Goal: Task Accomplishment & Management: Use online tool/utility

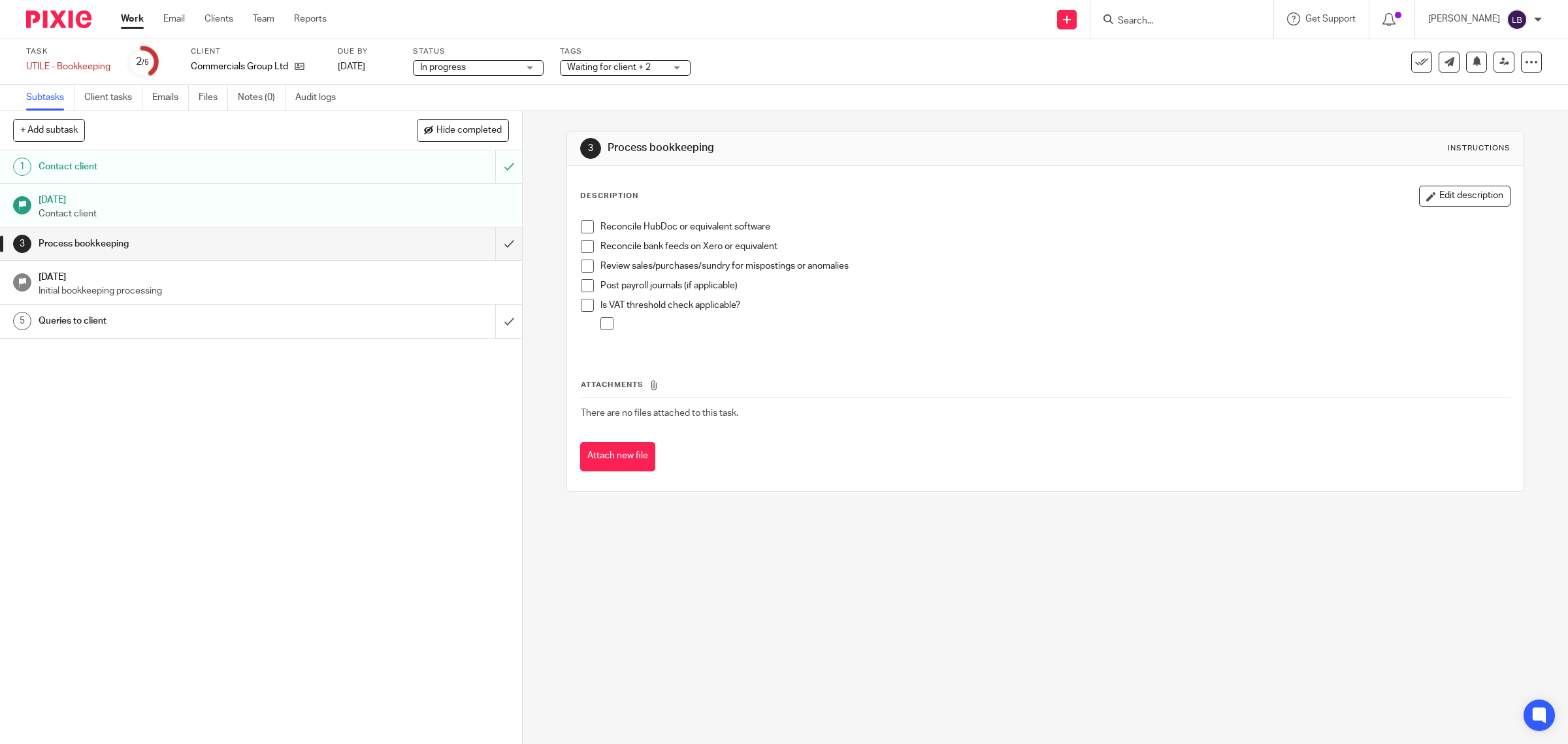
click at [581, 226] on span at bounding box center [587, 226] width 13 height 13
click at [581, 283] on span at bounding box center [587, 285] width 13 height 13
click at [677, 66] on div "Waiting for client + 2" at bounding box center [625, 68] width 130 height 16
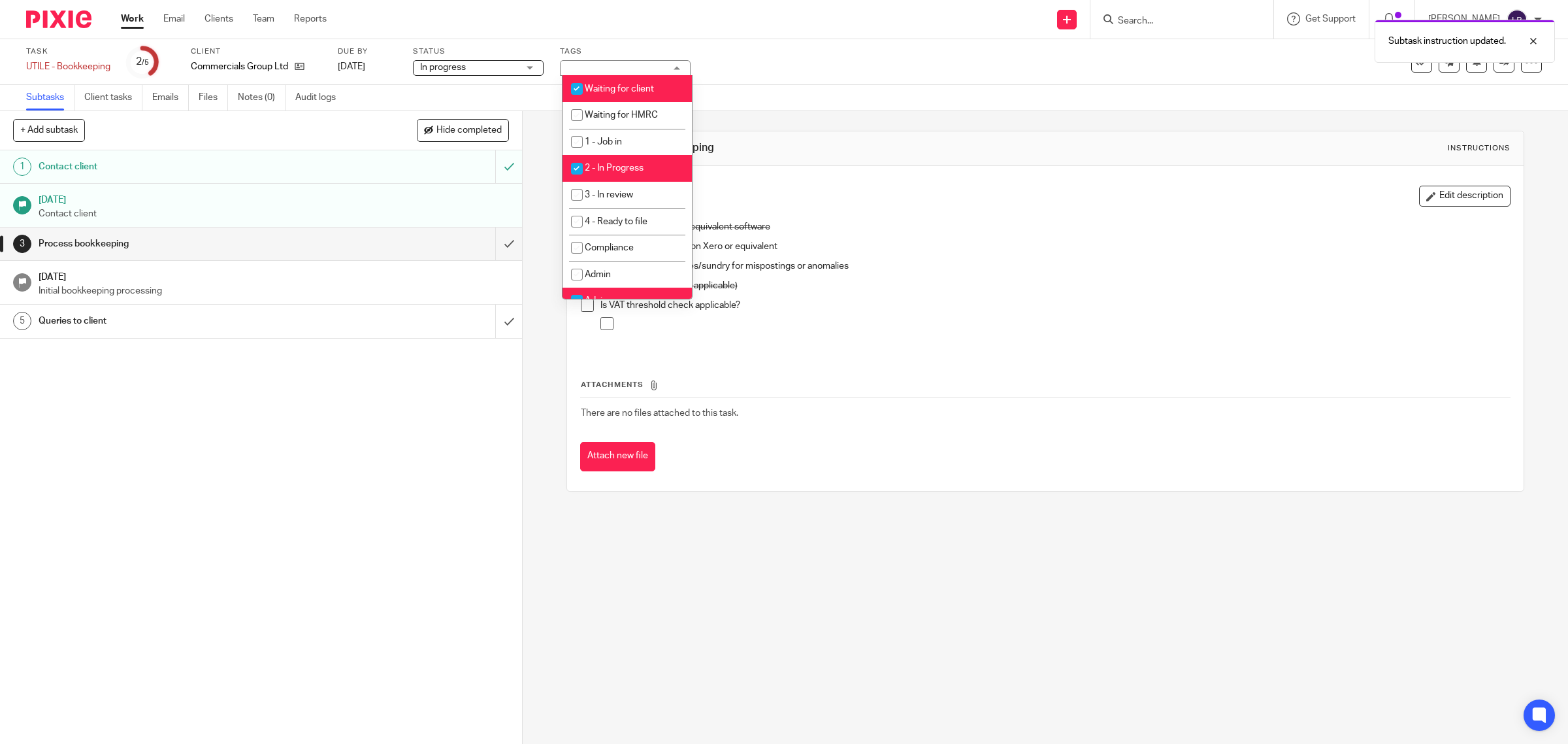
click at [781, 89] on div "Subtasks Client tasks Emails Files Notes (0) Audit logs" at bounding box center [784, 98] width 1568 height 26
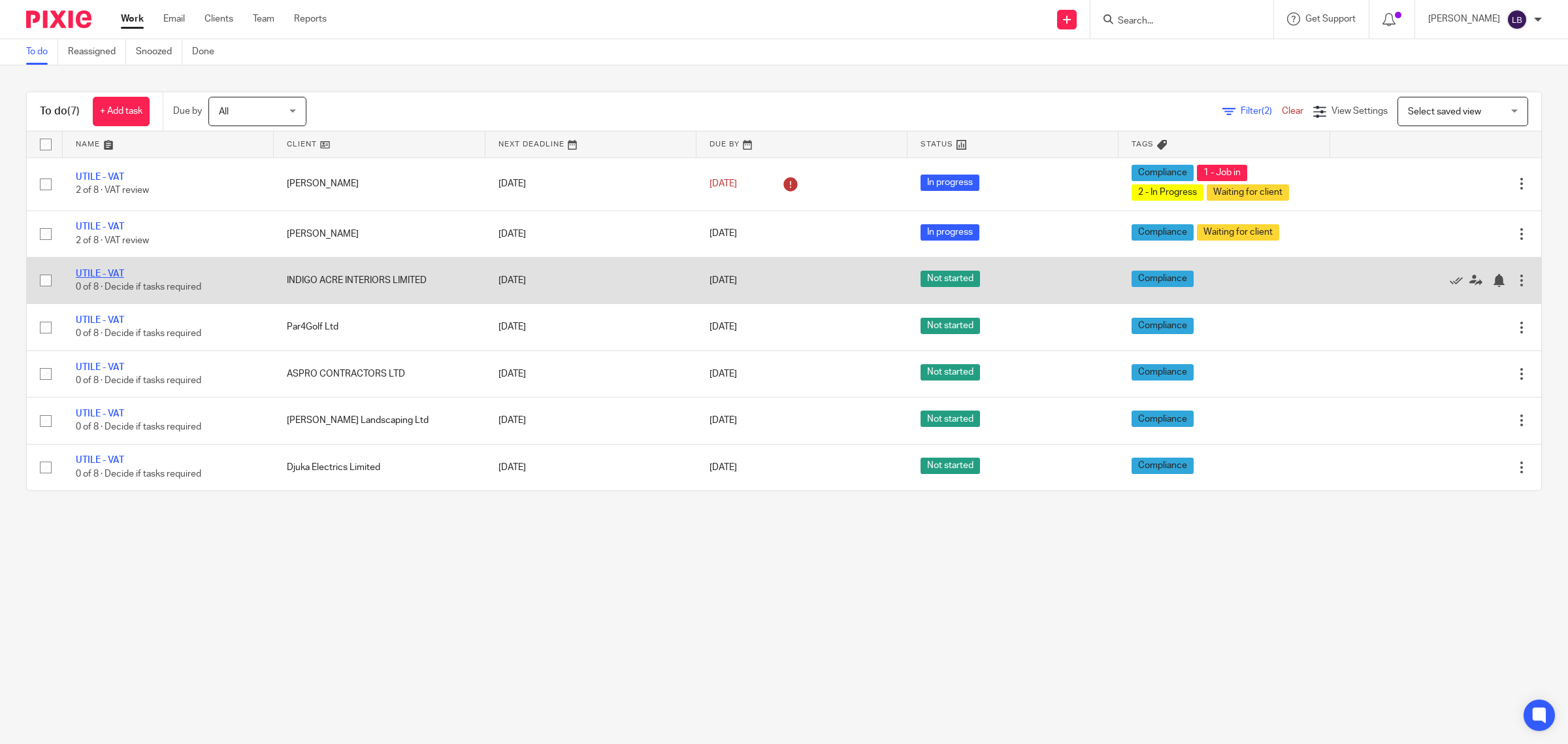
click at [108, 273] on link "UTILE - VAT" at bounding box center [100, 274] width 49 height 9
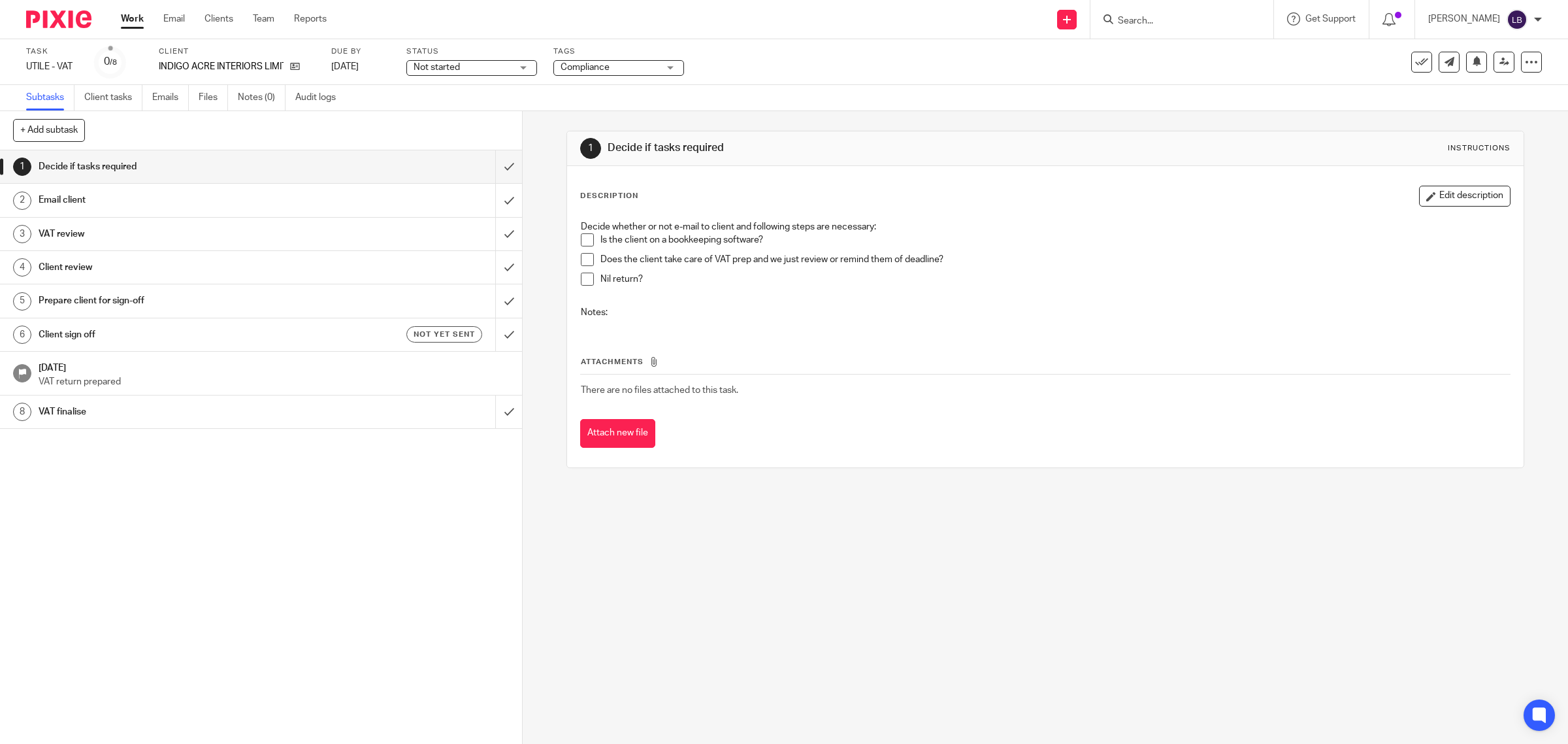
click at [262, 196] on h1 "Email client" at bounding box center [186, 200] width 296 height 20
